Goal: Information Seeking & Learning: Compare options

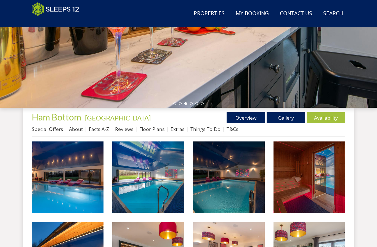
scroll to position [125, 0]
click at [99, 131] on link "Facts A-Z" at bounding box center [99, 129] width 20 height 7
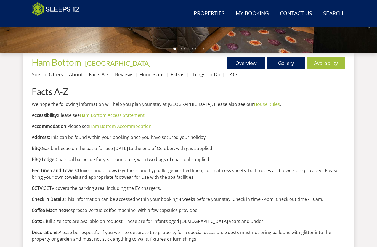
scroll to position [182, 0]
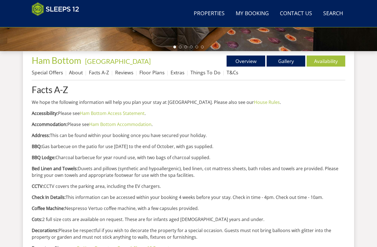
click at [133, 124] on link "Ham Bottom Accommodation" at bounding box center [120, 124] width 62 height 6
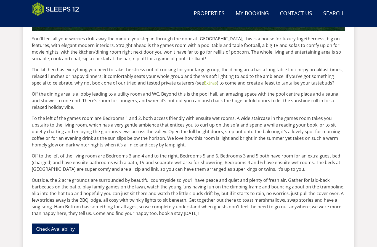
scroll to position [326, 0]
click at [261, 196] on p "Outside, the 2 acre grounds are surrounded by beautiful countryside so you’ll h…" at bounding box center [189, 197] width 314 height 40
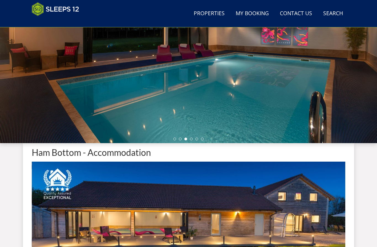
scroll to position [90, 0]
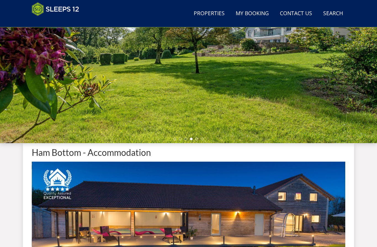
click at [234, 137] on div at bounding box center [188, 46] width 377 height 193
click at [197, 140] on li at bounding box center [196, 139] width 3 height 3
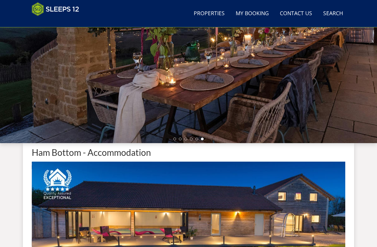
click at [171, 138] on div at bounding box center [188, 46] width 377 height 193
click at [174, 139] on li at bounding box center [174, 139] width 3 height 3
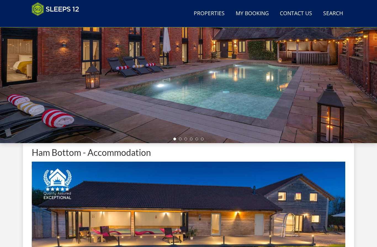
click at [183, 138] on ul at bounding box center [188, 139] width 30 height 3
click at [181, 138] on li at bounding box center [180, 139] width 3 height 3
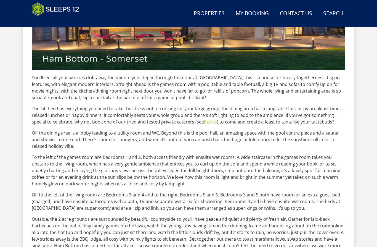
scroll to position [287, 0]
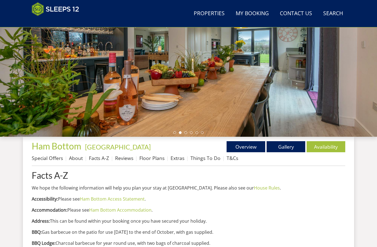
scroll to position [97, 0]
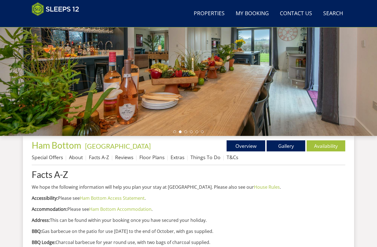
click at [153, 160] on link "Floor Plans" at bounding box center [151, 157] width 25 height 7
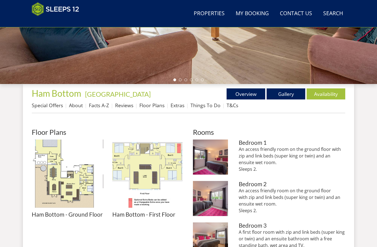
scroll to position [149, 0]
click at [322, 231] on p "A first floor room with zip and link beds (super king or twin) and an ensuite b…" at bounding box center [292, 249] width 107 height 40
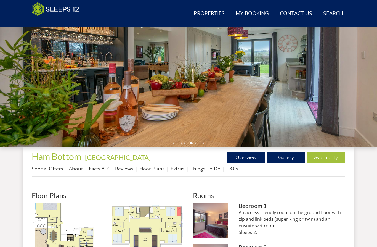
scroll to position [85, 0]
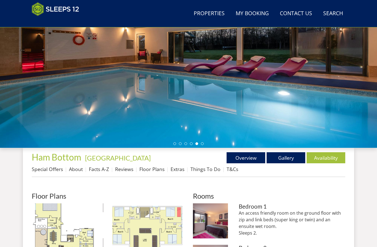
click at [286, 158] on link "Gallery" at bounding box center [286, 157] width 39 height 11
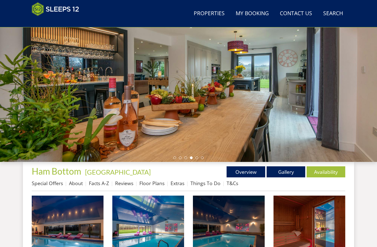
scroll to position [71, 0]
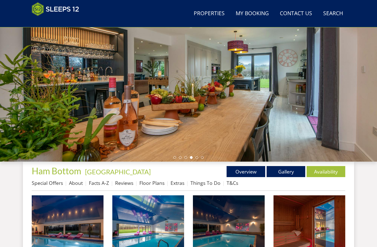
click at [101, 184] on link "Facts A-Z" at bounding box center [99, 183] width 20 height 7
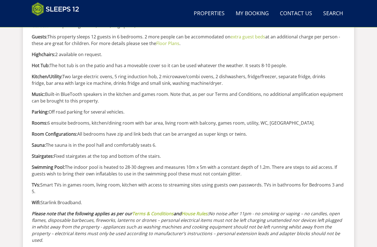
scroll to position [550, 0]
click at [331, 122] on p "Rooms: 6 ensuite bedrooms, kitchen/dining room with bar area, living room with …" at bounding box center [189, 123] width 314 height 7
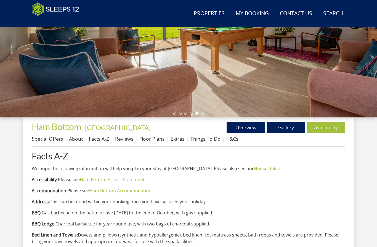
scroll to position [129, 0]
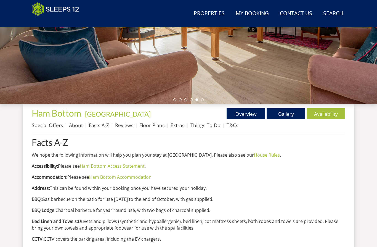
click at [153, 127] on link "Floor Plans" at bounding box center [151, 125] width 25 height 7
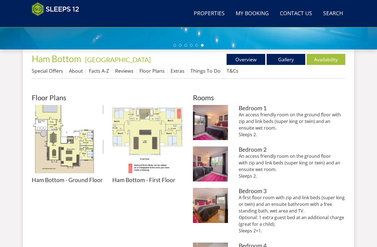
scroll to position [178, 0]
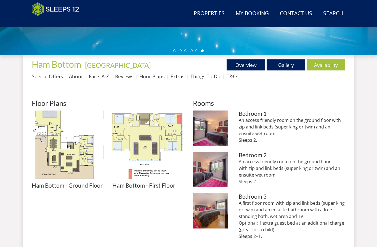
click at [282, 62] on link "Gallery" at bounding box center [286, 64] width 39 height 11
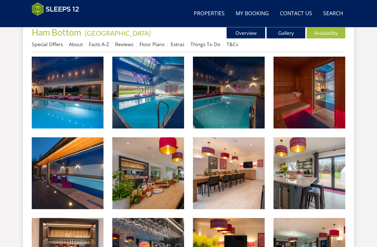
scroll to position [195, 0]
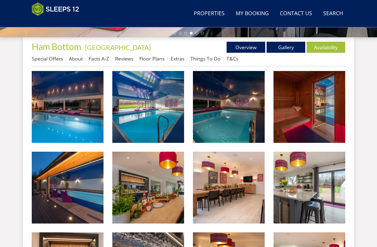
click at [99, 62] on link "Facts A-Z" at bounding box center [99, 58] width 20 height 7
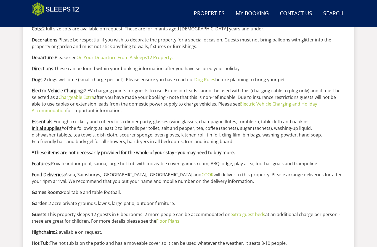
scroll to position [372, 0]
click at [272, 223] on p "Guests: This property sleeps 12 guests in 6 bedrooms. 2 more people can be acco…" at bounding box center [189, 217] width 314 height 13
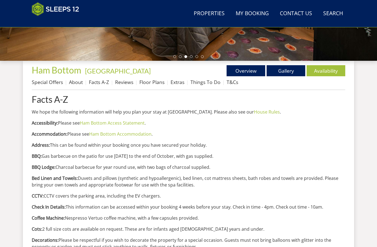
scroll to position [172, 0]
click at [291, 72] on link "Gallery" at bounding box center [286, 70] width 39 height 11
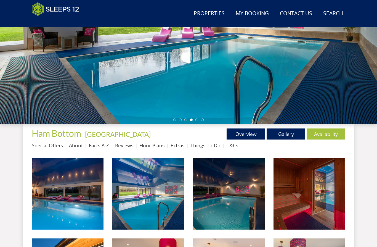
scroll to position [106, 0]
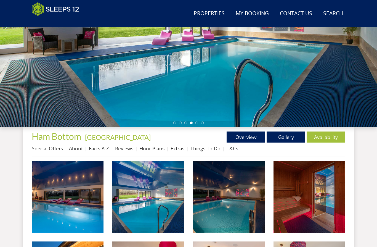
click at [153, 151] on link "Floor Plans" at bounding box center [151, 148] width 25 height 7
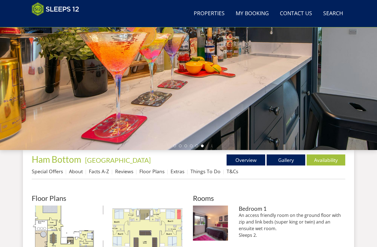
scroll to position [82, 0]
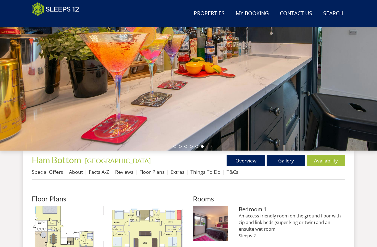
click at [101, 172] on link "Facts A-Z" at bounding box center [99, 171] width 20 height 7
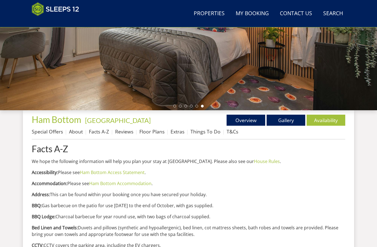
scroll to position [123, 0]
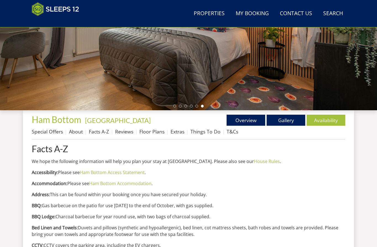
click at [211, 132] on link "Things To Do" at bounding box center [206, 131] width 30 height 7
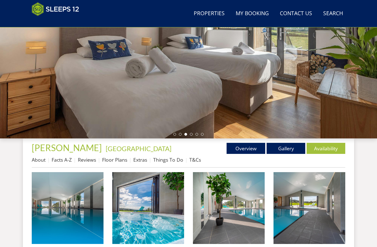
scroll to position [82, 0]
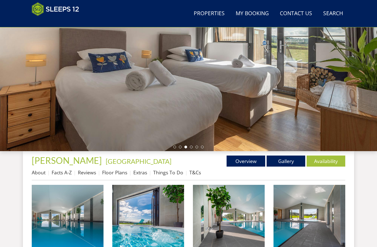
click at [66, 175] on link "Facts A-Z" at bounding box center [62, 172] width 20 height 7
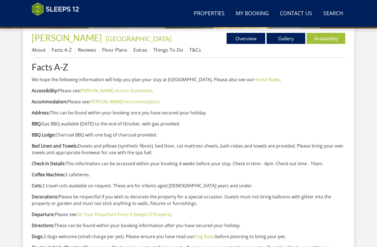
scroll to position [205, 0]
click at [121, 103] on link "Shires Accommodation" at bounding box center [124, 101] width 70 height 6
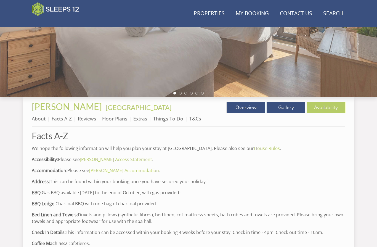
scroll to position [135, 0]
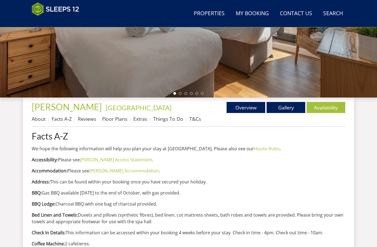
click at [114, 119] on link "Floor Plans" at bounding box center [114, 118] width 25 height 7
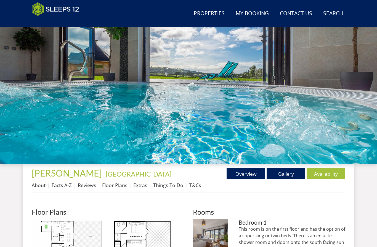
scroll to position [69, 0]
click at [287, 171] on link "Gallery" at bounding box center [286, 173] width 39 height 11
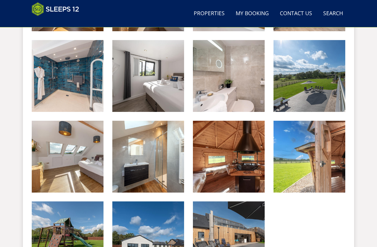
scroll to position [630, 0]
click at [342, 172] on img at bounding box center [310, 157] width 72 height 72
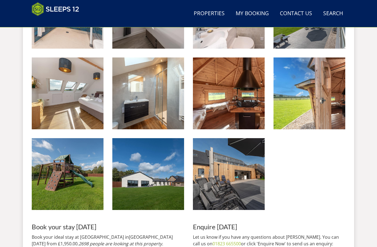
scroll to position [692, 0]
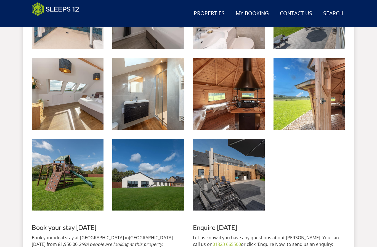
click at [81, 188] on img at bounding box center [68, 175] width 72 height 72
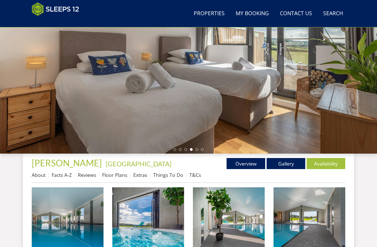
scroll to position [123, 0]
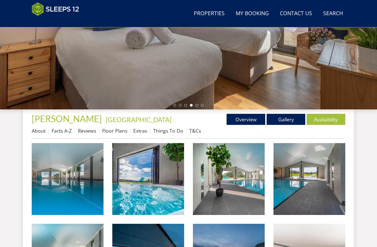
click at [65, 133] on link "Facts A-Z" at bounding box center [62, 130] width 20 height 7
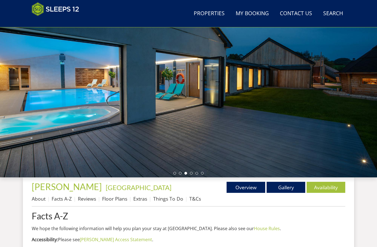
scroll to position [55, 0]
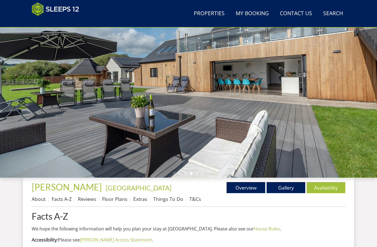
click at [325, 166] on div at bounding box center [188, 80] width 377 height 193
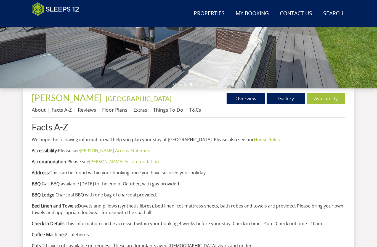
scroll to position [146, 0]
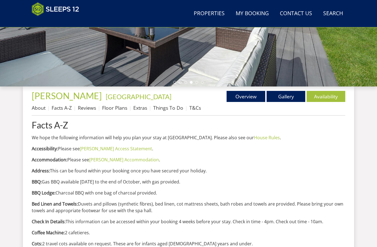
click at [118, 109] on link "Floor Plans" at bounding box center [114, 107] width 25 height 7
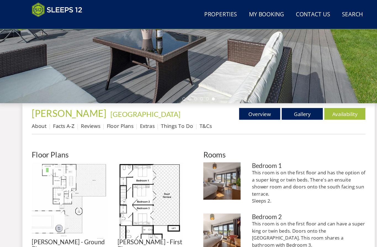
scroll to position [136, 0]
click at [283, 105] on link "Gallery" at bounding box center [286, 106] width 39 height 11
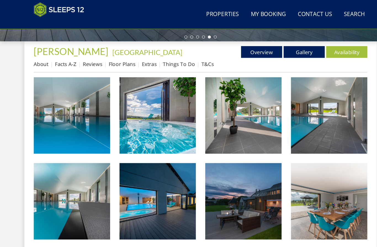
scroll to position [194, 0]
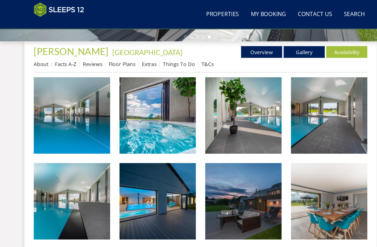
click at [65, 60] on link "Facts A-Z" at bounding box center [62, 60] width 20 height 7
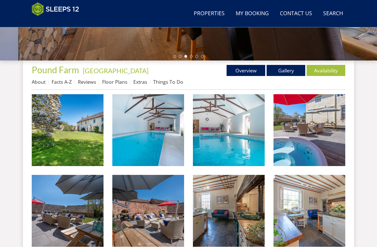
scroll to position [171, 0]
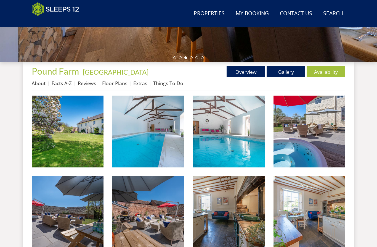
click at [64, 81] on link "Facts A-Z" at bounding box center [62, 83] width 20 height 7
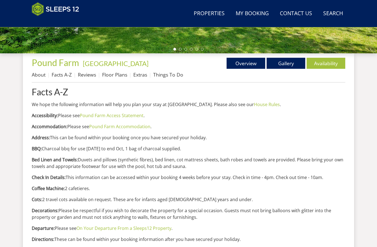
scroll to position [179, 0]
click at [287, 64] on link "Gallery" at bounding box center [286, 63] width 39 height 11
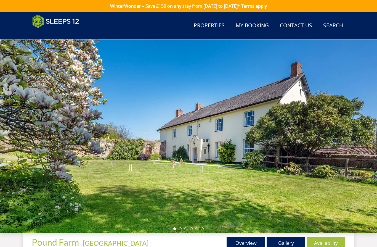
scroll to position [179, 0]
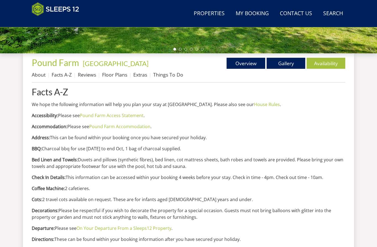
click at [61, 74] on link "Facts A-Z" at bounding box center [62, 74] width 20 height 7
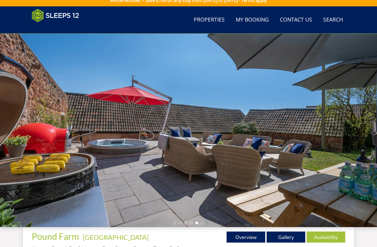
scroll to position [6, 0]
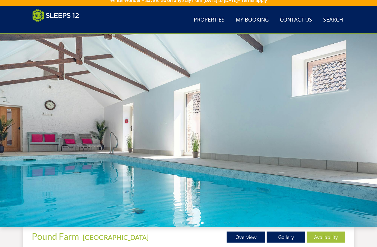
click at [342, 212] on div at bounding box center [188, 130] width 377 height 193
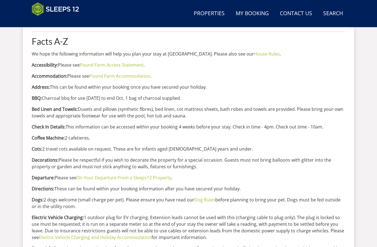
scroll to position [230, 0]
click at [135, 76] on link "Pound Farm Accommodation" at bounding box center [119, 76] width 61 height 6
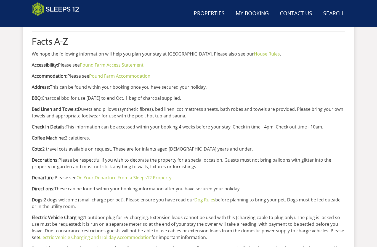
scroll to position [230, 0]
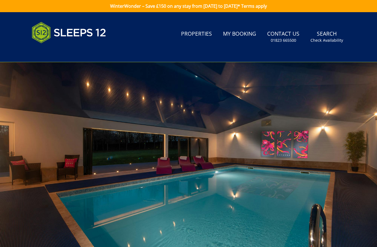
scroll to position [0, 0]
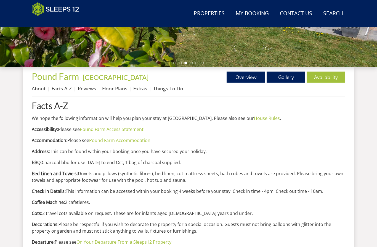
scroll to position [166, 0]
click at [286, 75] on link "Gallery" at bounding box center [286, 77] width 39 height 11
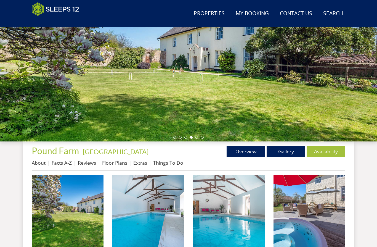
scroll to position [97, 0]
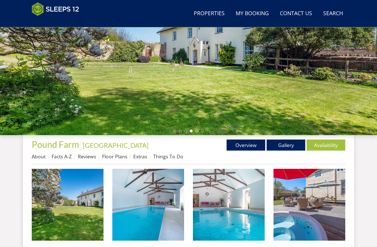
click at [64, 159] on link "Facts A-Z" at bounding box center [62, 156] width 20 height 7
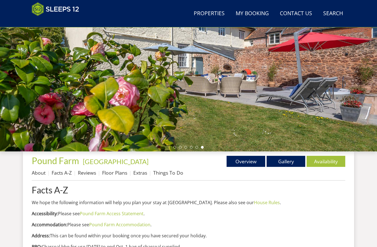
scroll to position [81, 0]
click at [146, 173] on link "Extras" at bounding box center [140, 172] width 14 height 7
